Goal: Task Accomplishment & Management: Manage account settings

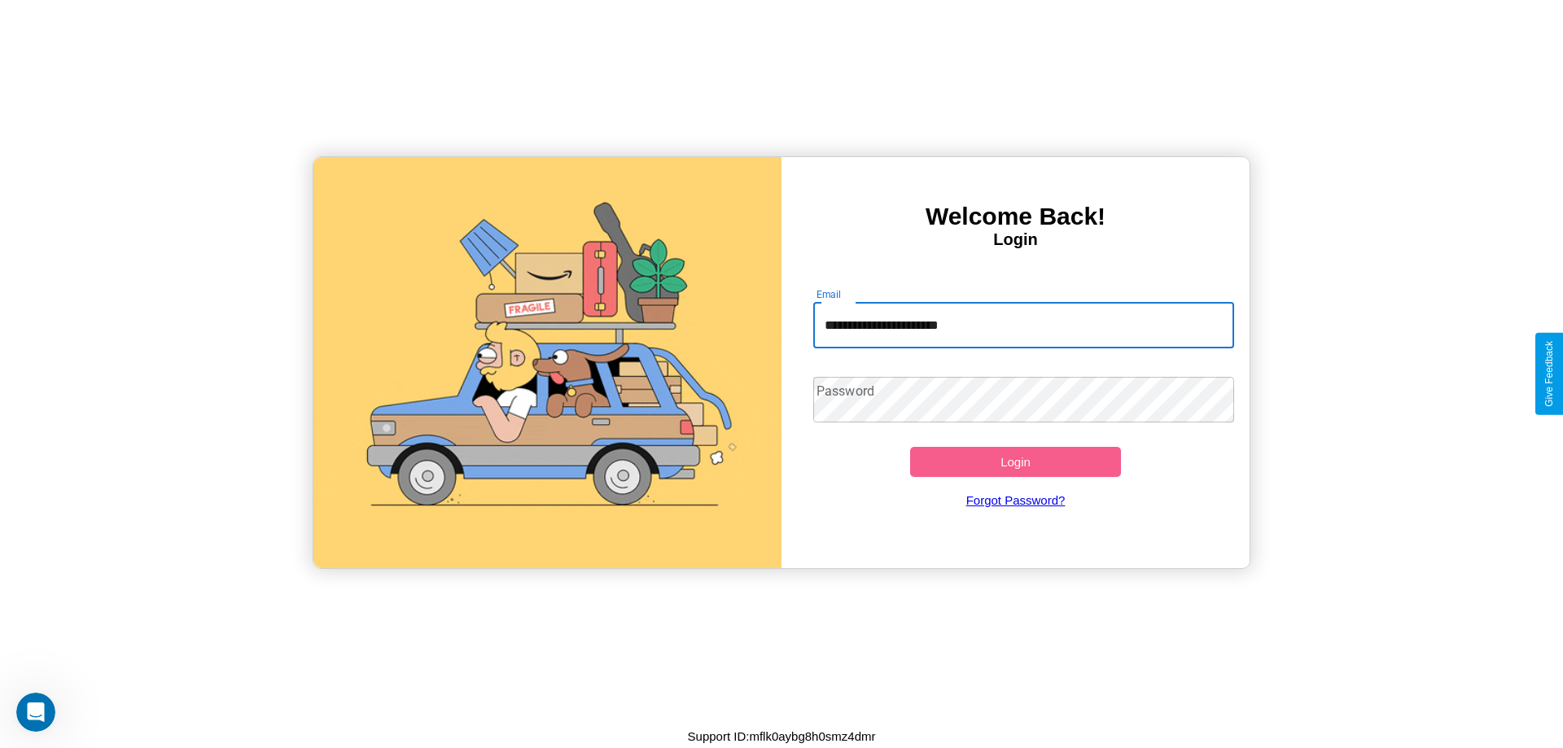
type input "**********"
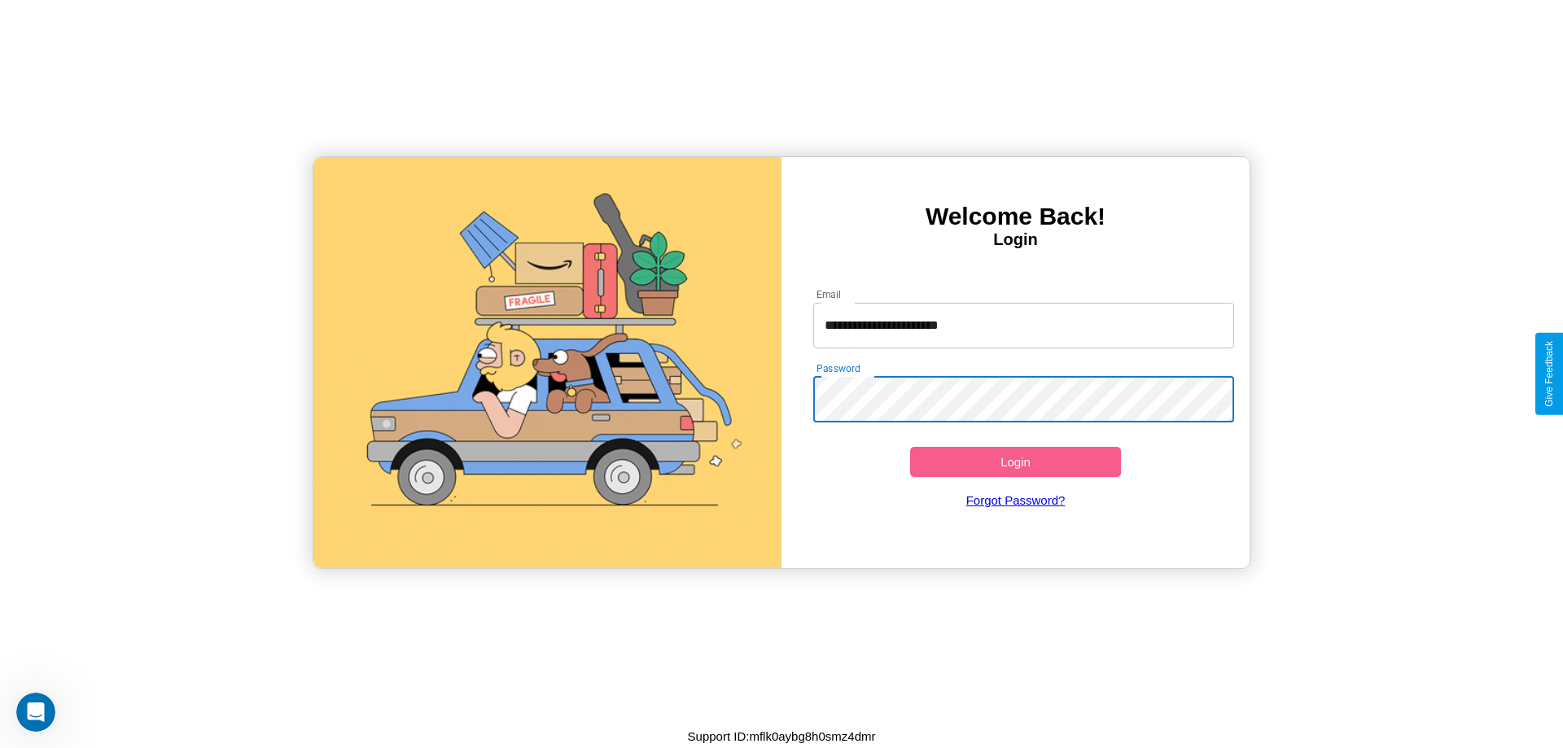
click at [1015, 462] on button "Login" at bounding box center [1015, 462] width 211 height 30
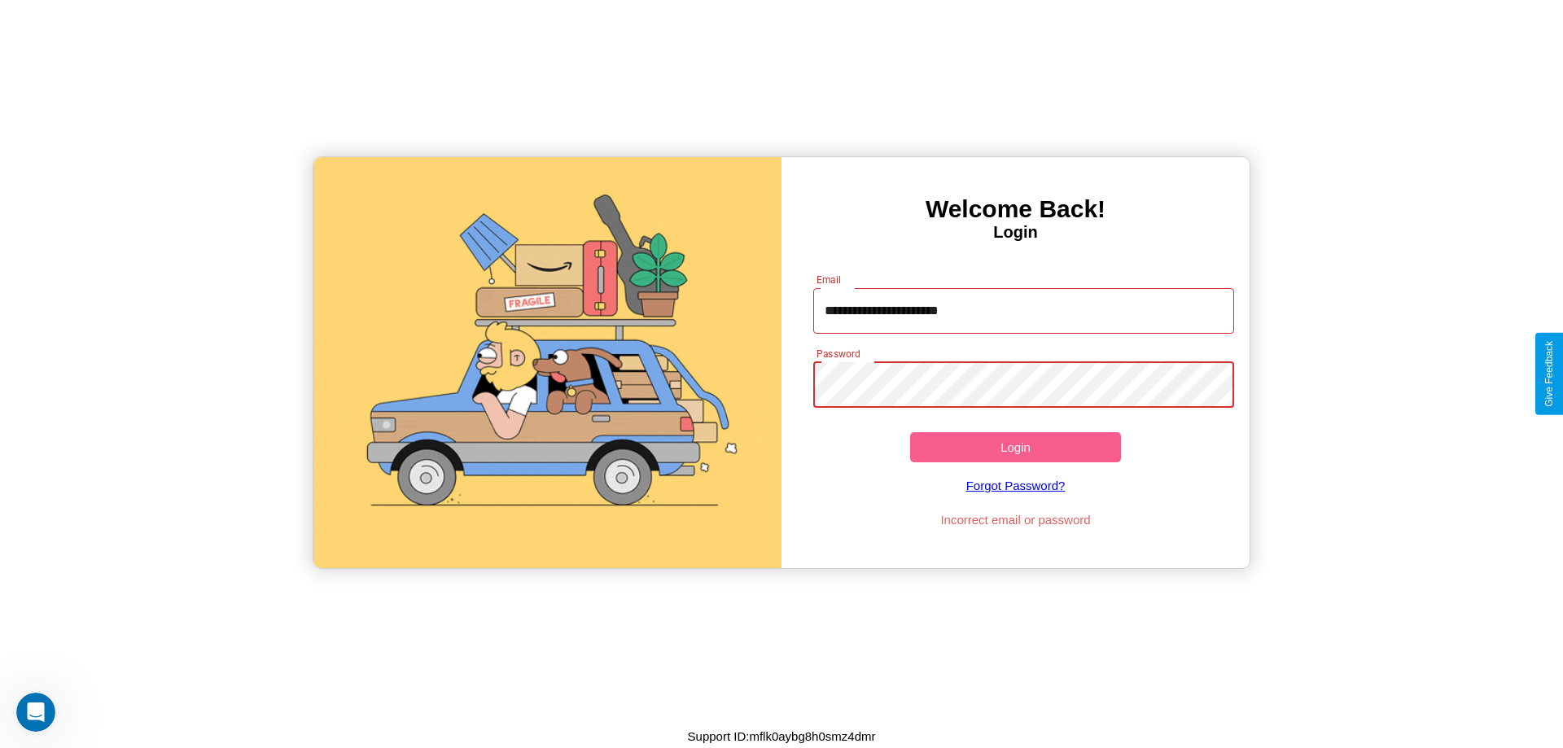
click at [1015, 447] on button "Login" at bounding box center [1015, 447] width 211 height 30
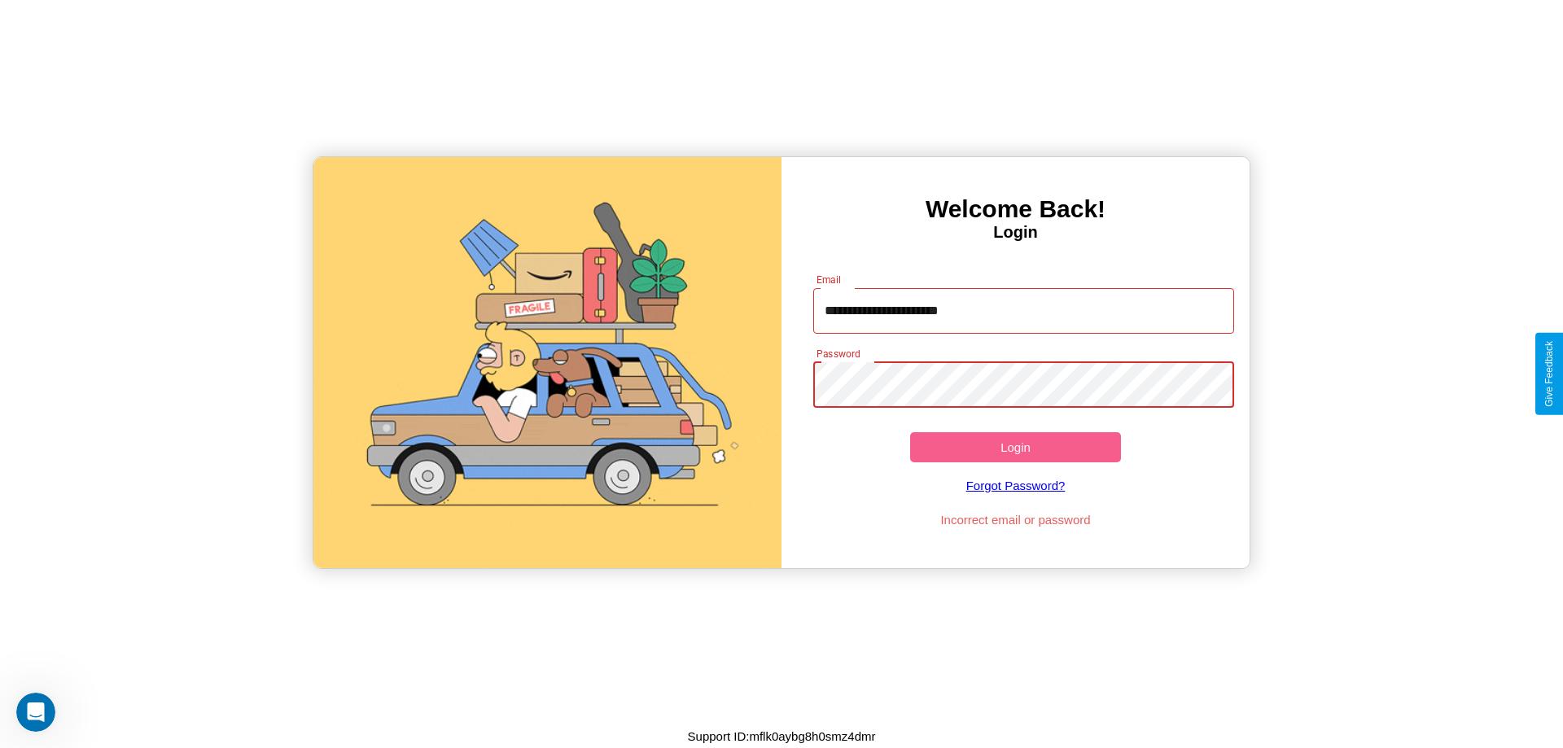
click at [1015, 447] on button "Login" at bounding box center [1015, 447] width 211 height 30
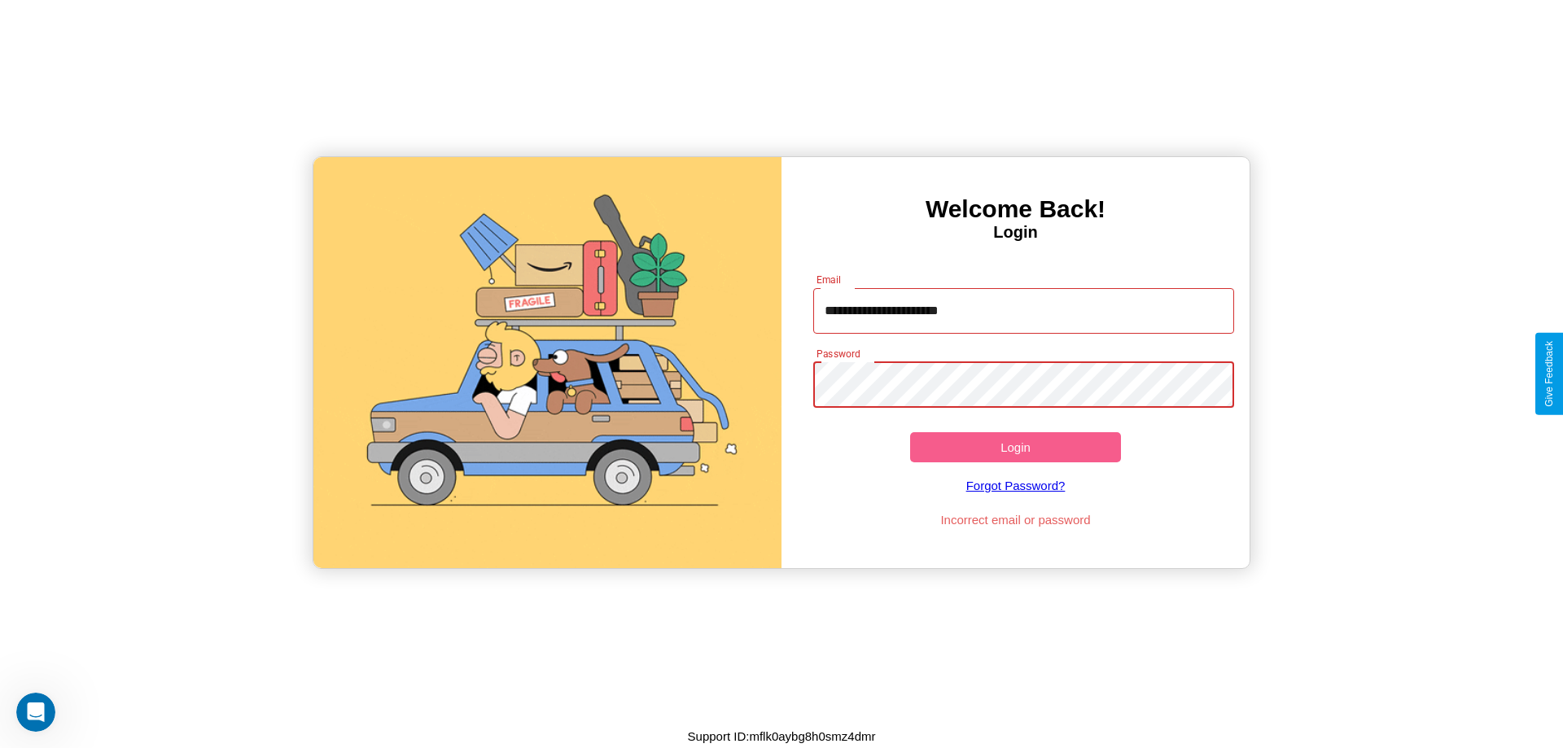
click at [1015, 447] on button "Login" at bounding box center [1015, 447] width 211 height 30
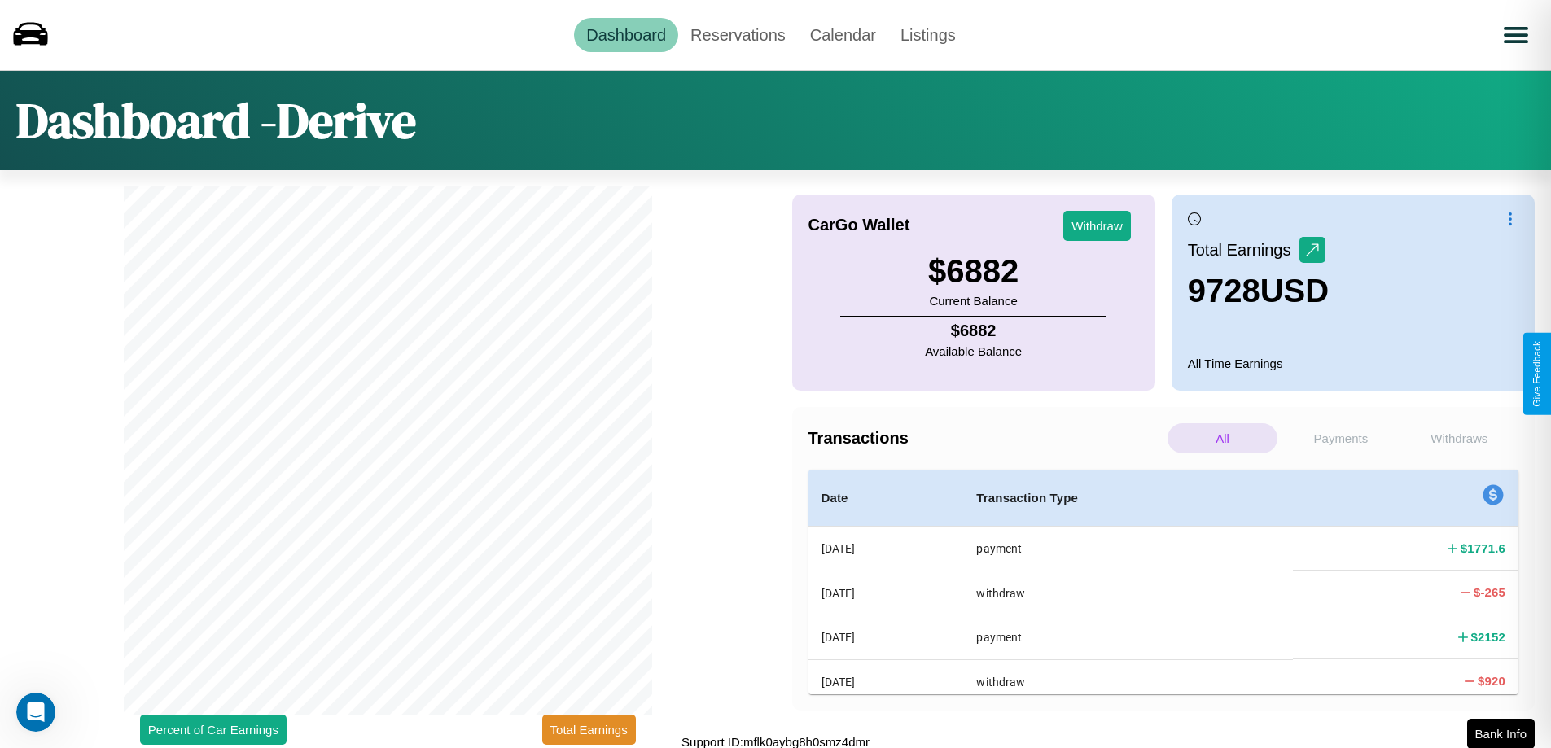
scroll to position [5, 0]
